Goal: Transaction & Acquisition: Purchase product/service

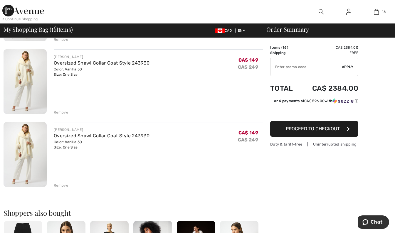
scroll to position [1054, 0]
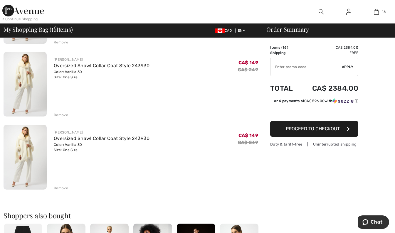
click at [15, 165] on img at bounding box center [25, 157] width 43 height 65
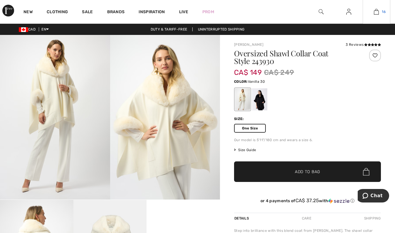
click at [387, 11] on link "16" at bounding box center [376, 11] width 27 height 7
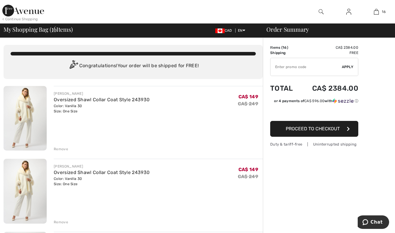
click at [58, 148] on div "Remove" at bounding box center [61, 148] width 14 height 5
click at [56, 148] on div "Remove" at bounding box center [61, 148] width 14 height 5
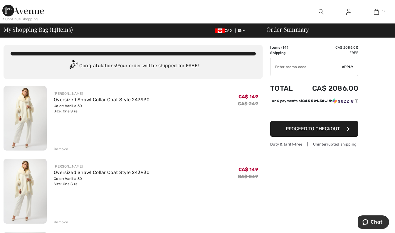
click at [59, 149] on div "Remove" at bounding box center [61, 148] width 14 height 5
click at [60, 150] on div "Remove" at bounding box center [61, 148] width 14 height 5
click at [58, 149] on div "Remove" at bounding box center [61, 148] width 14 height 5
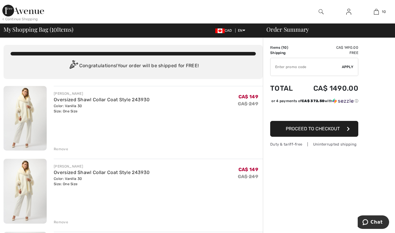
click at [60, 149] on div "Remove" at bounding box center [61, 148] width 14 height 5
click at [61, 148] on div "Remove" at bounding box center [61, 148] width 14 height 5
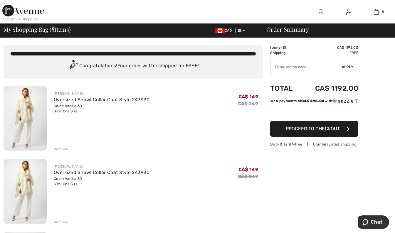
click at [62, 151] on div "Remove" at bounding box center [61, 148] width 14 height 5
click at [60, 151] on div "Remove" at bounding box center [61, 148] width 14 height 5
click at [62, 152] on div "Remove" at bounding box center [61, 148] width 14 height 5
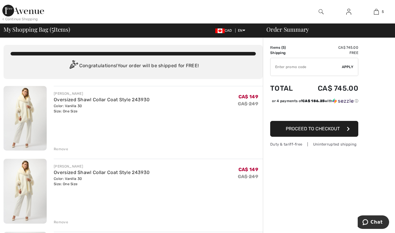
click at [64, 151] on div "Remove" at bounding box center [61, 148] width 14 height 5
click at [63, 151] on div "Remove" at bounding box center [61, 148] width 14 height 5
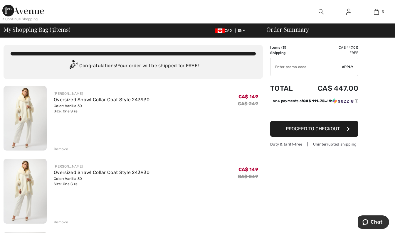
click at [60, 151] on div "Remove" at bounding box center [61, 148] width 14 height 5
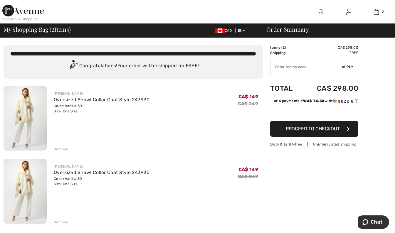
click at [60, 150] on div "Remove" at bounding box center [61, 148] width 14 height 5
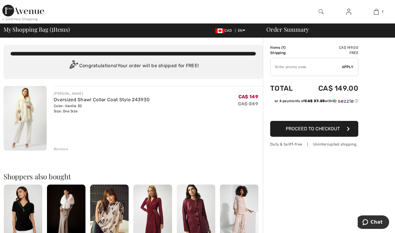
click at [333, 131] on span "Proceed to Checkout" at bounding box center [312, 129] width 54 height 6
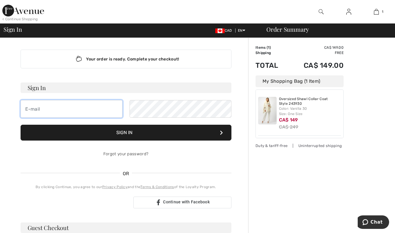
click at [33, 111] on input "email" at bounding box center [72, 109] width 102 height 18
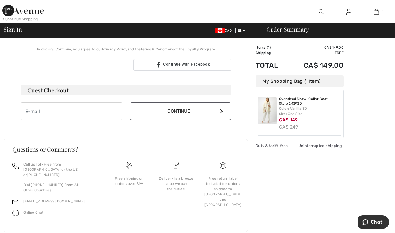
scroll to position [137, 0]
click at [37, 119] on input "email" at bounding box center [72, 112] width 102 height 18
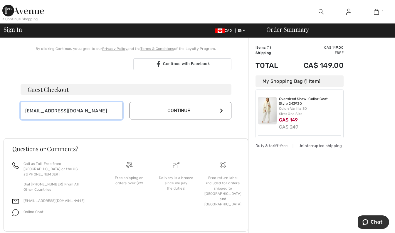
scroll to position [144, 0]
type input "botero_biton_yol@hotmail.com"
click at [192, 109] on button "Continue" at bounding box center [180, 111] width 102 height 18
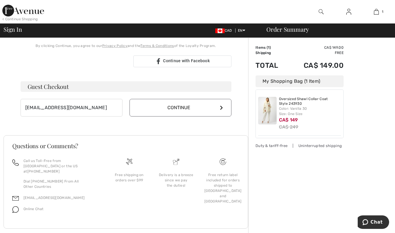
scroll to position [138, 0]
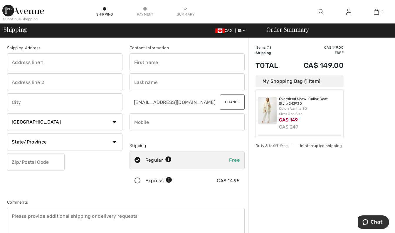
click at [17, 62] on input "text" at bounding box center [64, 62] width 115 height 18
type input "[STREET_ADDRESS]"
click at [141, 62] on input "text" at bounding box center [186, 62] width 115 height 18
type input "[PERSON_NAME]"
click at [14, 104] on input "text" at bounding box center [64, 102] width 115 height 18
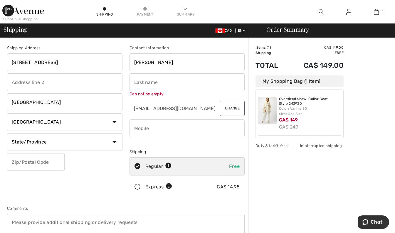
type input "Ottawa"
click at [33, 144] on select "State/Province Alberta British Columbia Manitoba New Brunswick Newfoundland and…" at bounding box center [64, 142] width 115 height 18
select select "ON"
click at [7, 133] on select "State/Province Alberta British Columbia Manitoba New Brunswick Newfoundland and…" at bounding box center [64, 142] width 115 height 18
click at [21, 162] on input "text" at bounding box center [36, 162] width 58 height 18
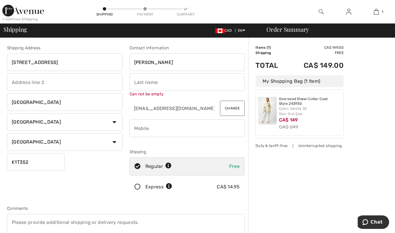
type input "K1T3S2"
click at [143, 89] on input "text" at bounding box center [186, 82] width 115 height 18
click at [151, 81] on input "Botero Biton" at bounding box center [186, 82] width 115 height 18
type input "Botero-Biton"
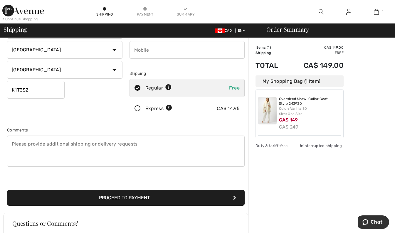
scroll to position [72, 0]
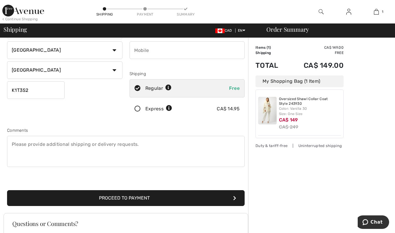
click at [196, 194] on button "Proceed to Payment" at bounding box center [125, 198] width 237 height 16
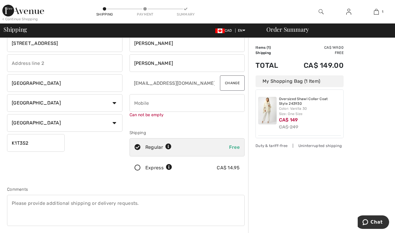
scroll to position [15, 0]
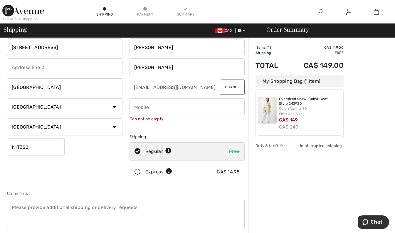
click at [163, 107] on input "phone" at bounding box center [186, 107] width 115 height 18
type input "6134006818"
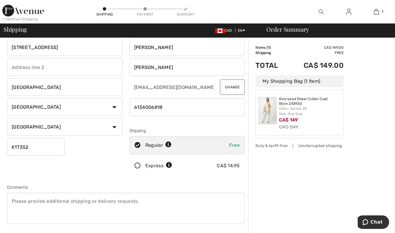
radio input "true"
click at [143, 109] on input "phone" at bounding box center [186, 107] width 115 height 18
type input "6134006818"
radio input "true"
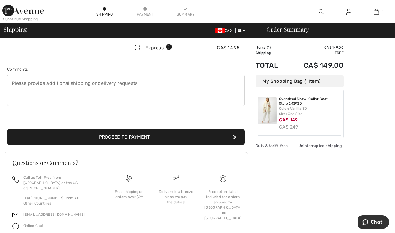
scroll to position [141, 0]
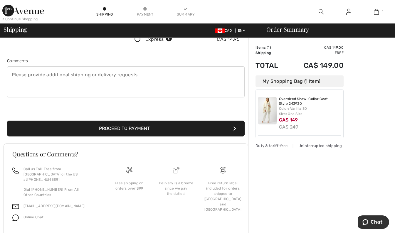
click at [153, 128] on button "Proceed to Payment" at bounding box center [125, 129] width 237 height 16
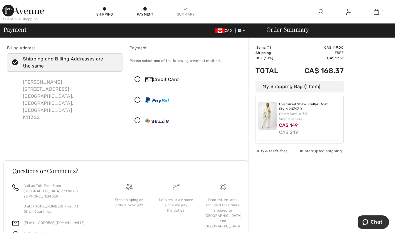
click at [137, 79] on icon at bounding box center [138, 80] width 16 height 6
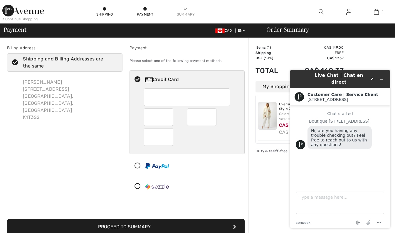
click at [156, 182] on div at bounding box center [185, 186] width 110 height 18
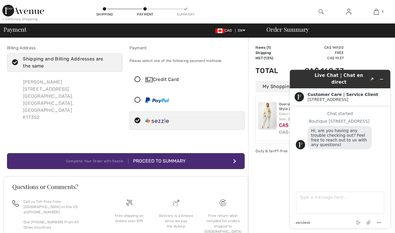
click at [138, 81] on icon at bounding box center [138, 80] width 16 height 6
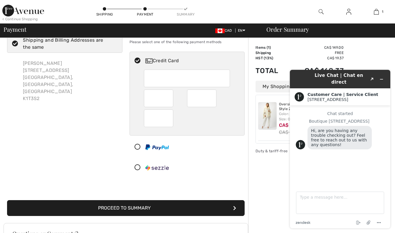
scroll to position [19, 0]
click at [148, 208] on button "Proceed to Summary" at bounding box center [125, 208] width 237 height 16
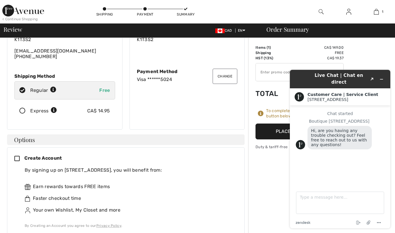
scroll to position [62, 0]
click at [386, 76] on button "Minimize widget" at bounding box center [380, 79] width 9 height 8
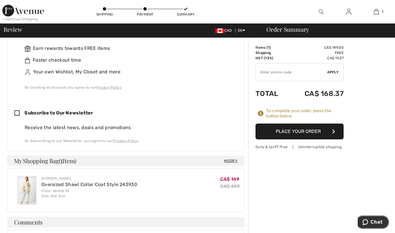
scroll to position [200, 0]
click at [351, 142] on div "Order Summary Details Items ( 1 ) CA$ 149.00 Promo code CA$ 0.00 Shipping Free …" at bounding box center [321, 117] width 147 height 559
click at [334, 131] on icon "button" at bounding box center [333, 131] width 3 height 5
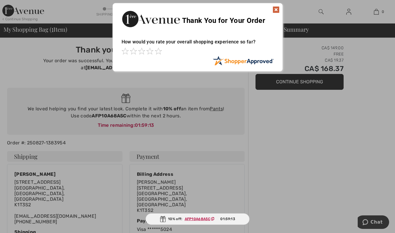
click at [278, 6] on img at bounding box center [275, 9] width 7 height 7
